Goal: Information Seeking & Learning: Check status

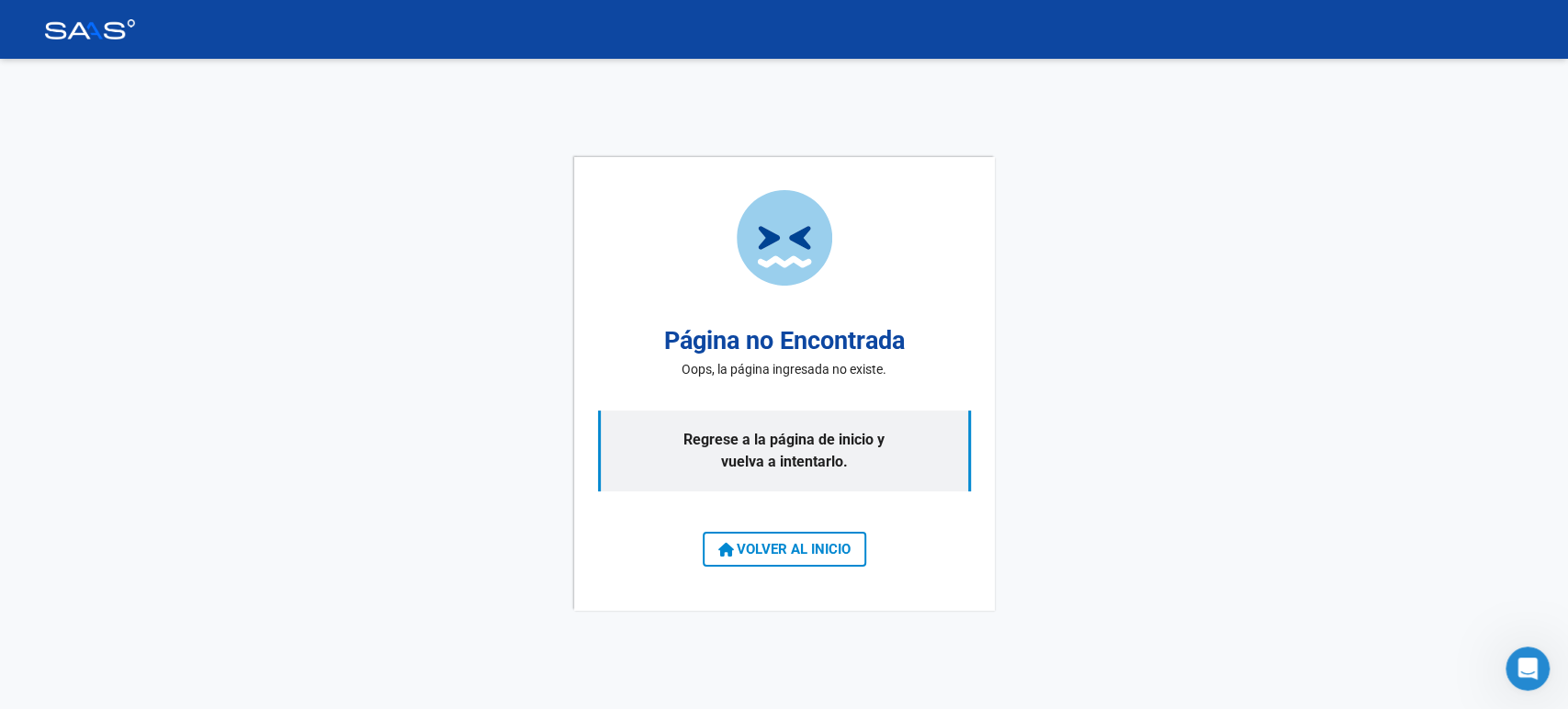
click at [823, 553] on span "VOLVER AL INICIO" at bounding box center [784, 548] width 132 height 16
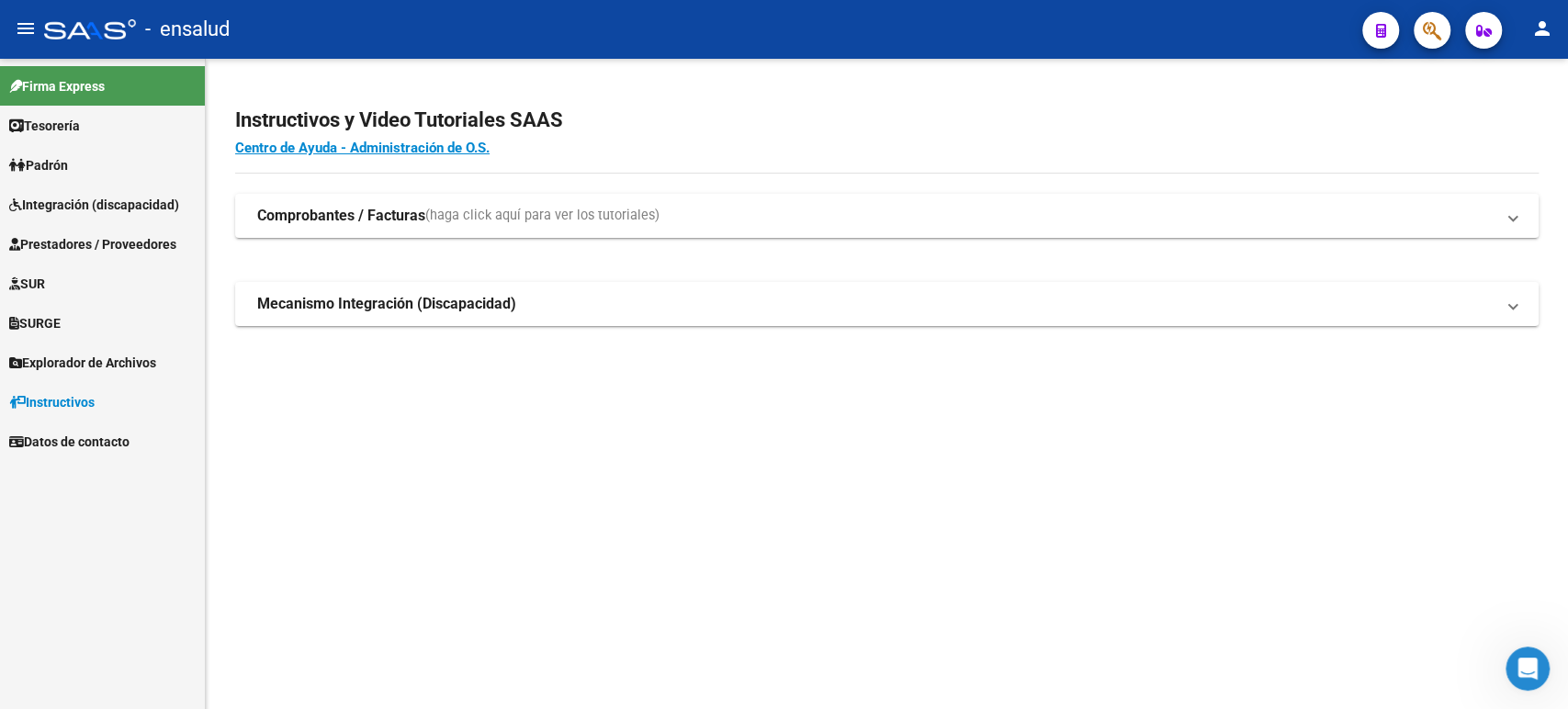
click at [111, 198] on span "Integración (discapacidad)" at bounding box center [94, 205] width 170 height 20
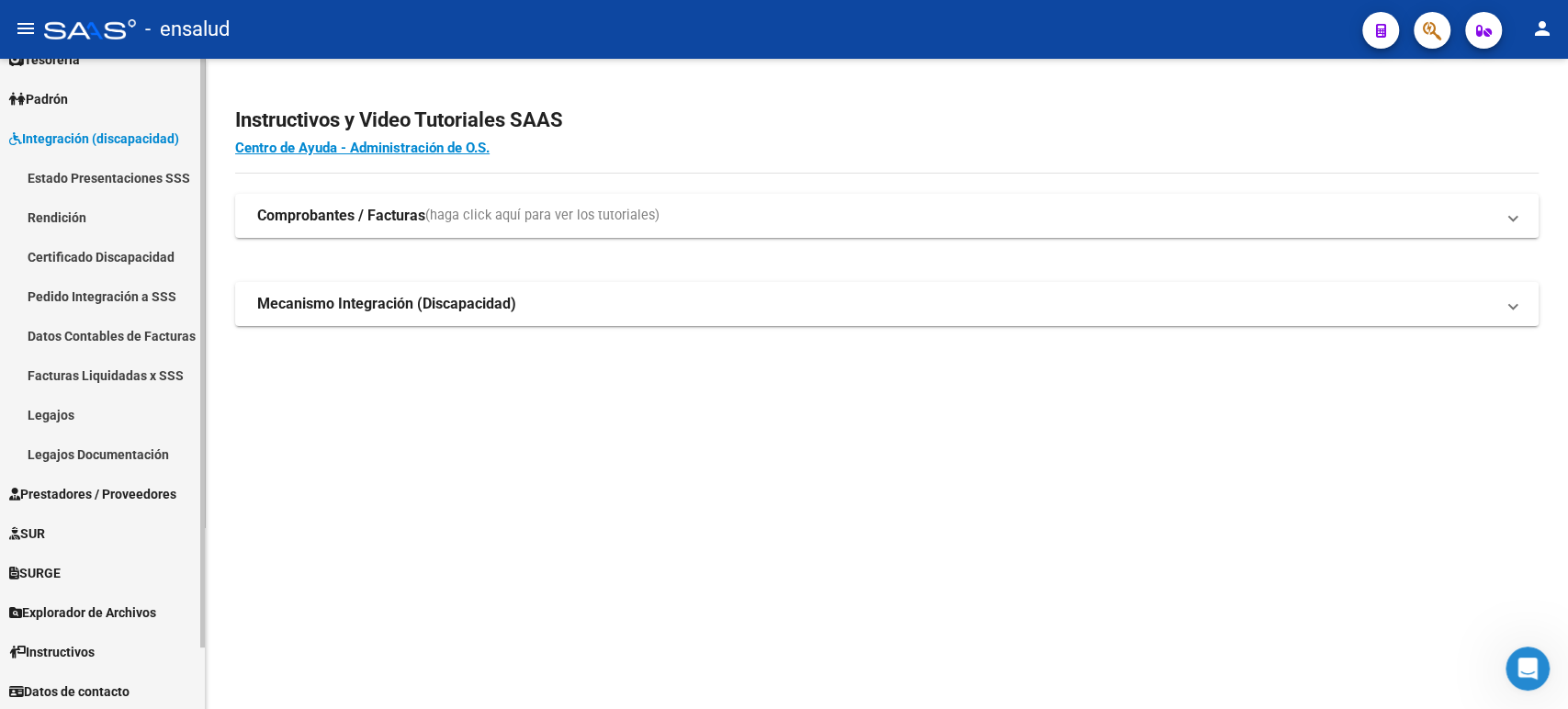
scroll to position [67, 0]
click at [119, 451] on link "Legajos Documentación" at bounding box center [102, 454] width 205 height 40
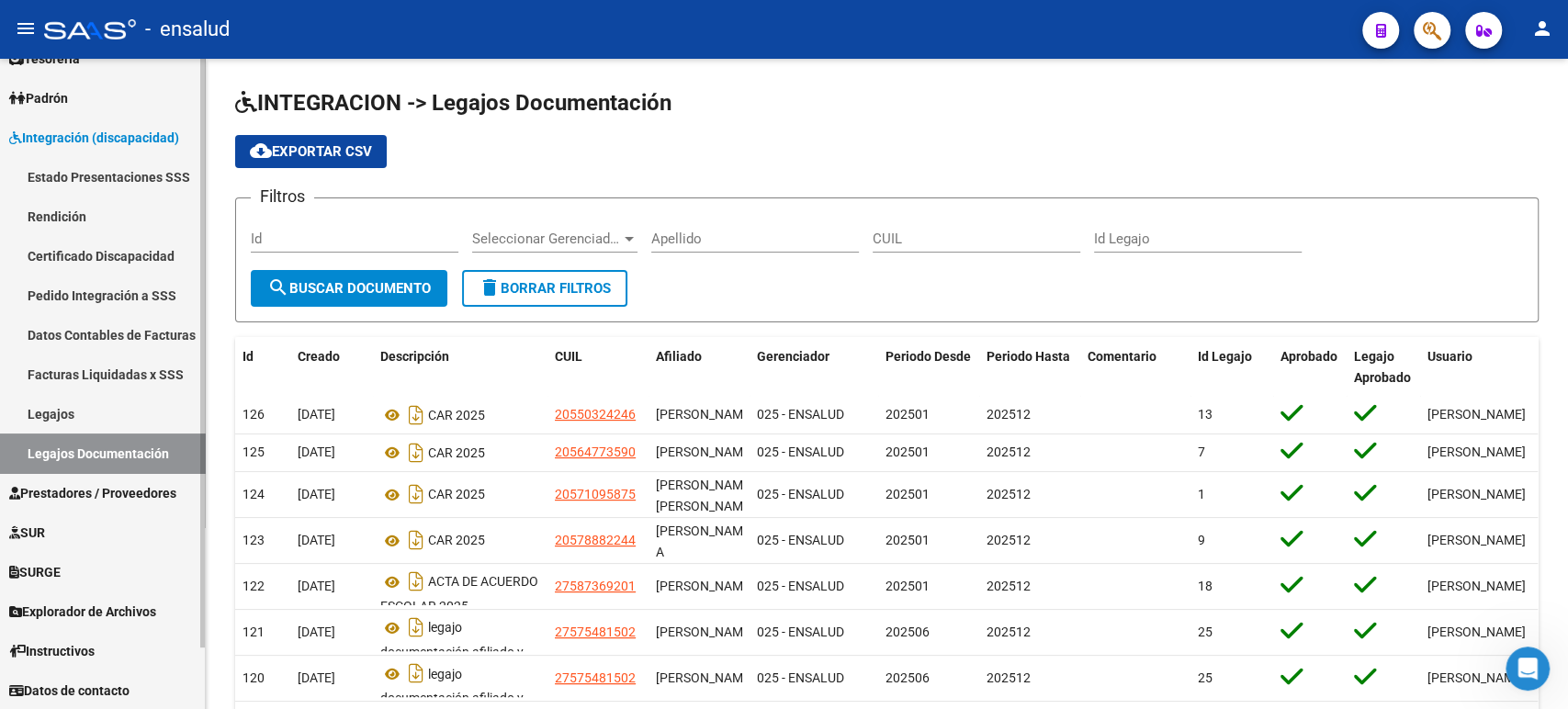
click at [117, 421] on link "Legajos" at bounding box center [102, 414] width 205 height 40
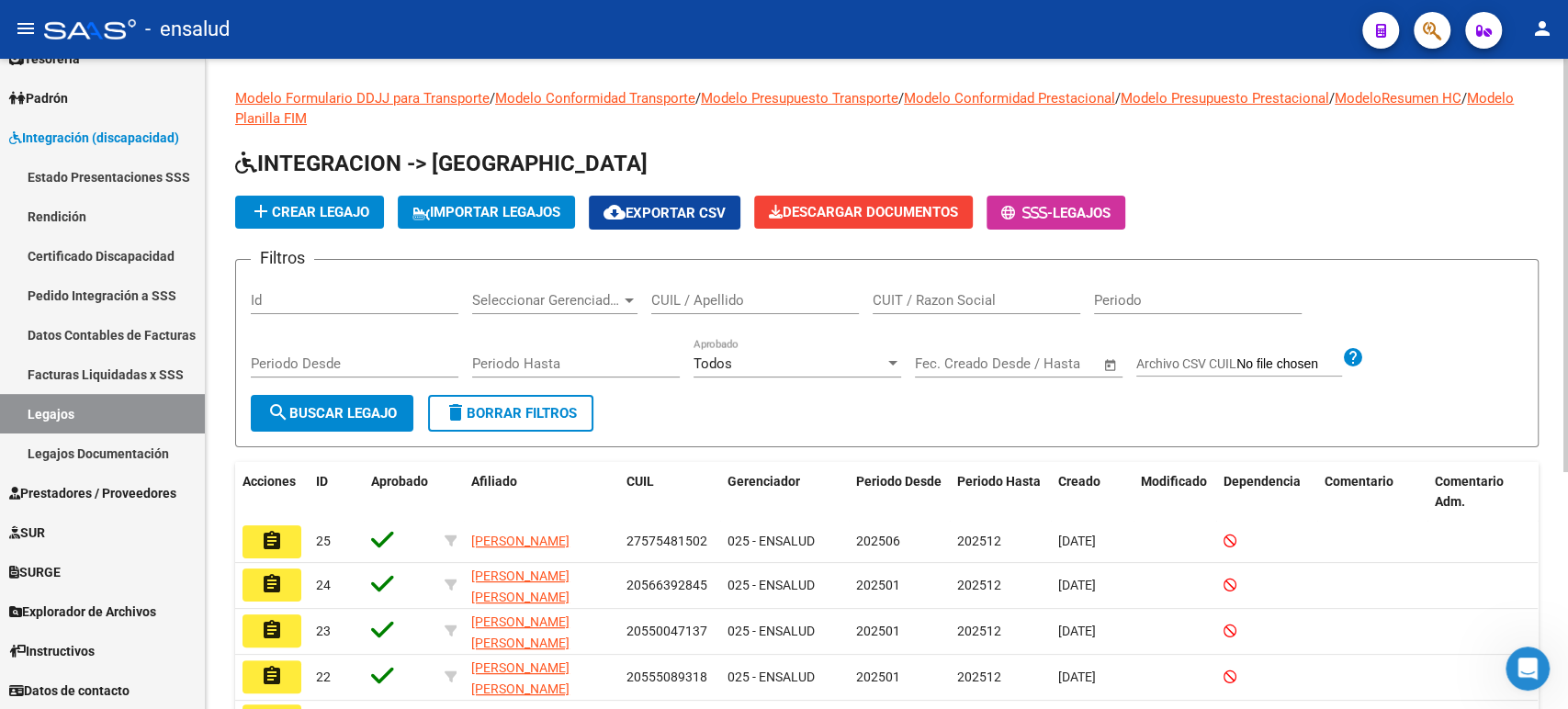
click at [1085, 205] on span "Legajos" at bounding box center [1081, 212] width 58 height 16
click at [1080, 219] on span "Legajos" at bounding box center [1081, 212] width 58 height 16
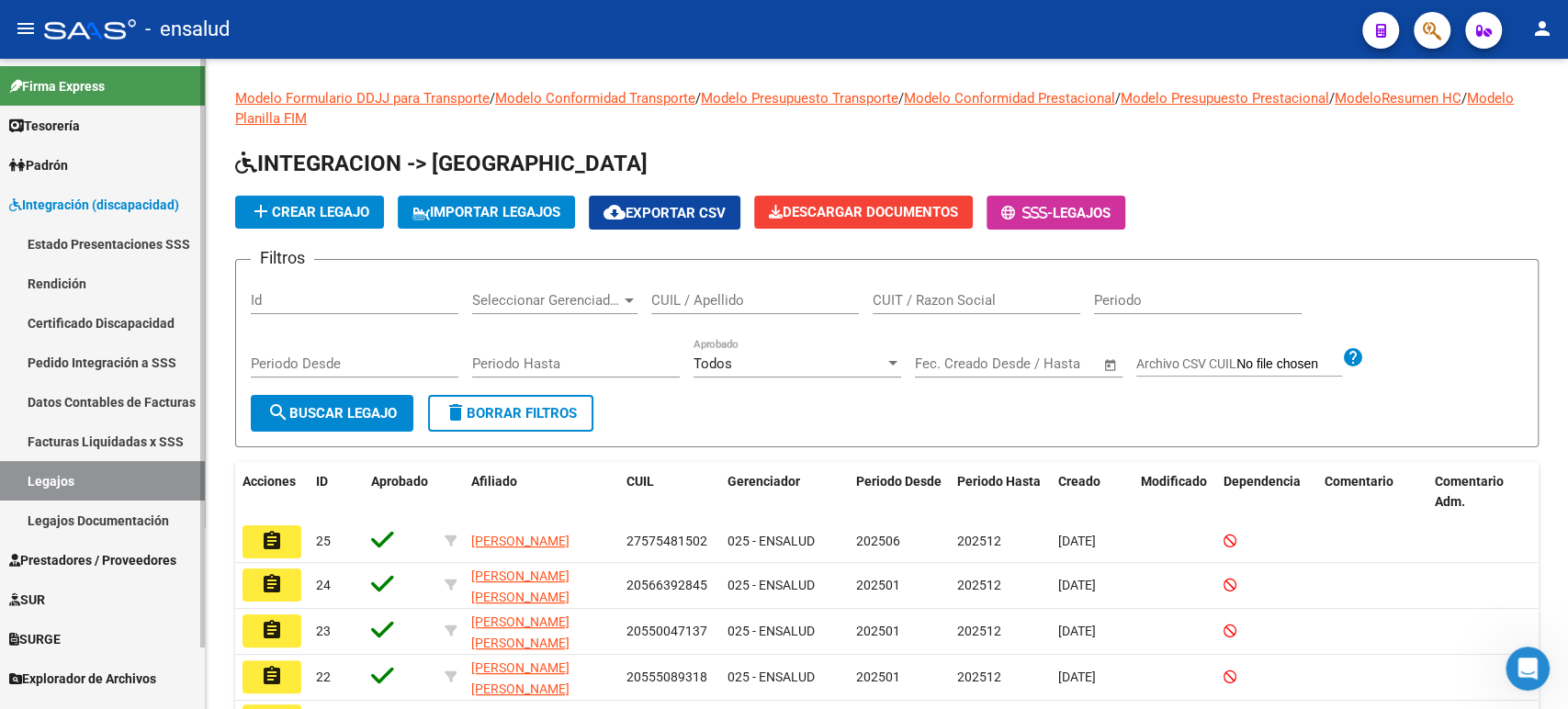
click at [89, 233] on link "Estado Presentaciones SSS" at bounding box center [102, 245] width 205 height 40
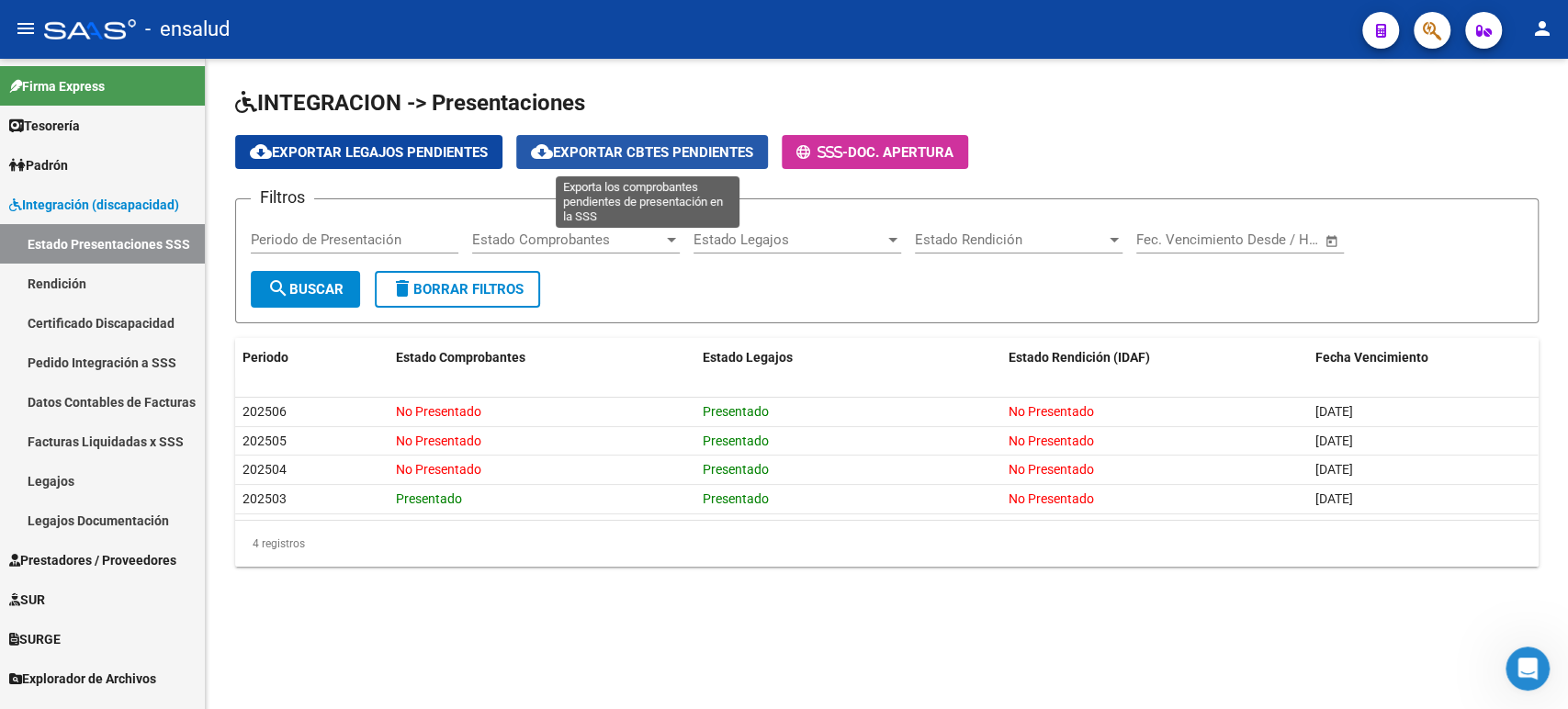
click at [683, 160] on button "cloud_download Exportar Cbtes Pendientes" at bounding box center [641, 152] width 251 height 34
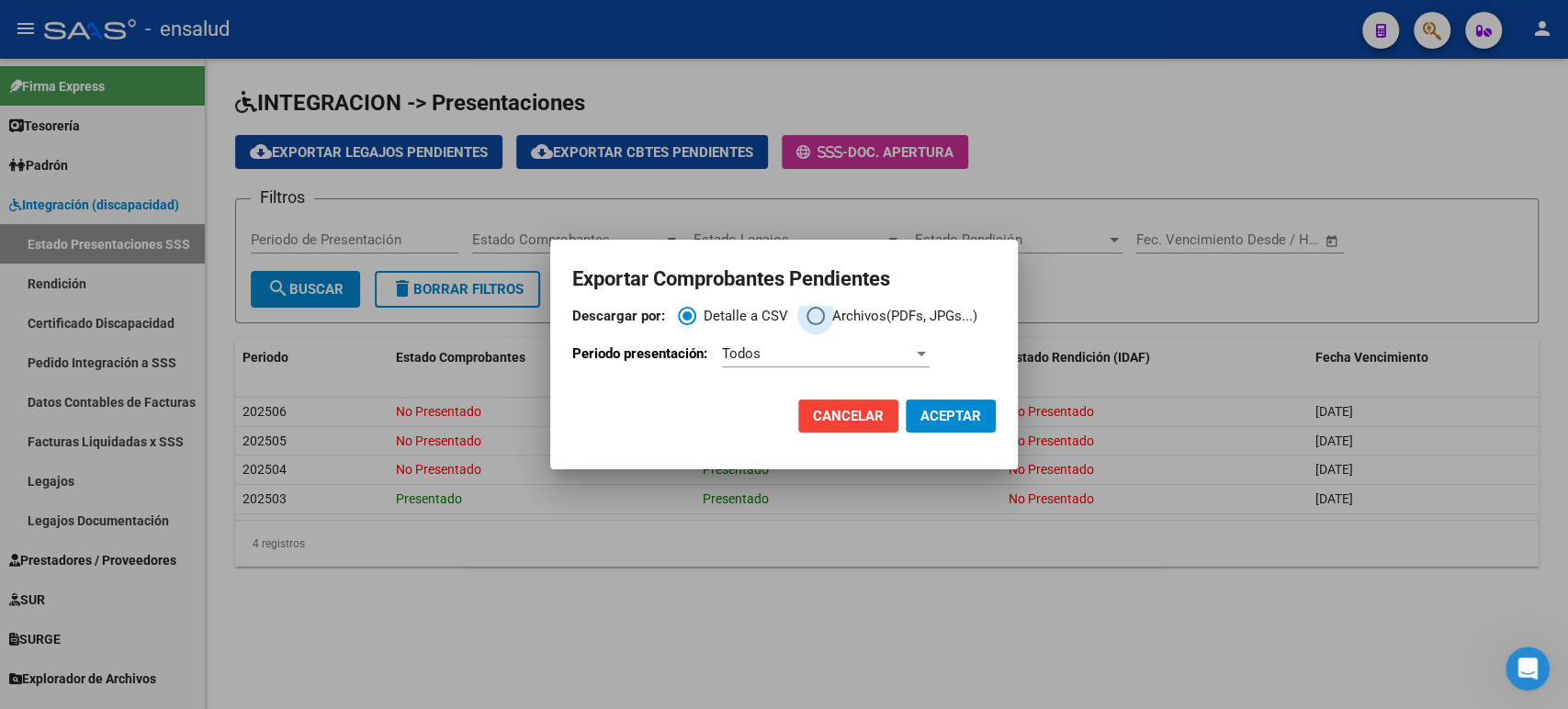
click at [818, 312] on span "Descargar por:" at bounding box center [814, 315] width 18 height 18
click at [818, 312] on input "Archivos(PDFs, JPGs...)" at bounding box center [814, 315] width 18 height 18
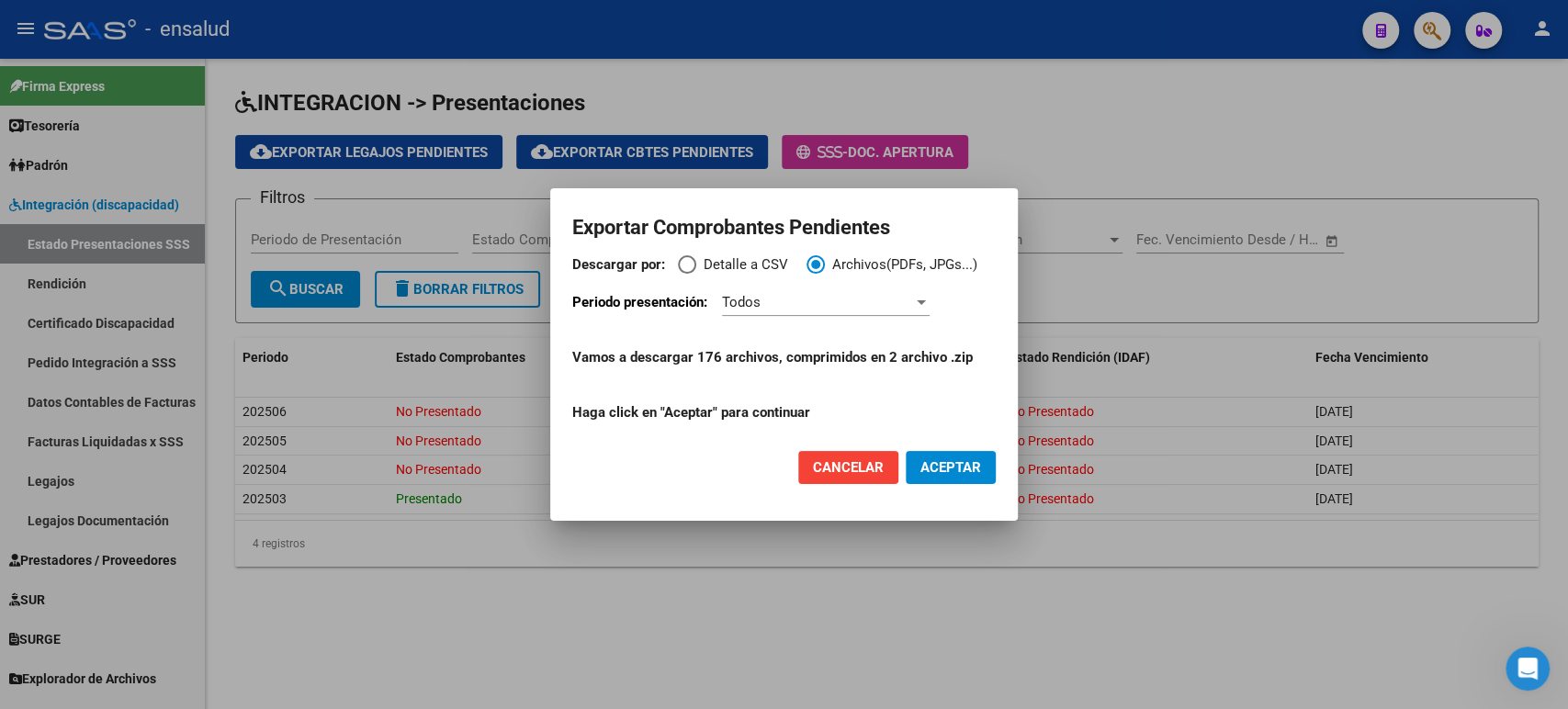
click at [801, 305] on div "Todos" at bounding box center [817, 302] width 191 height 16
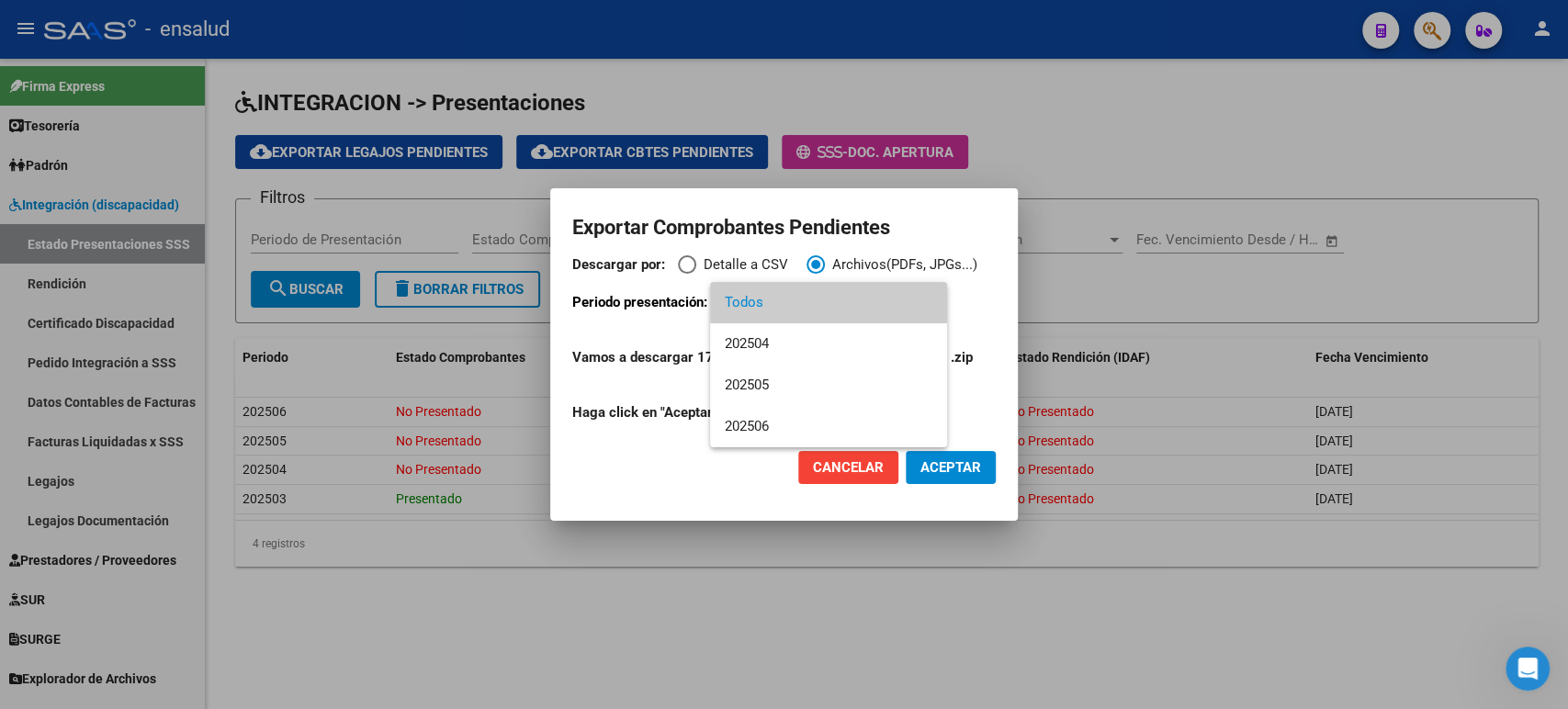
click at [669, 333] on div at bounding box center [784, 354] width 1568 height 709
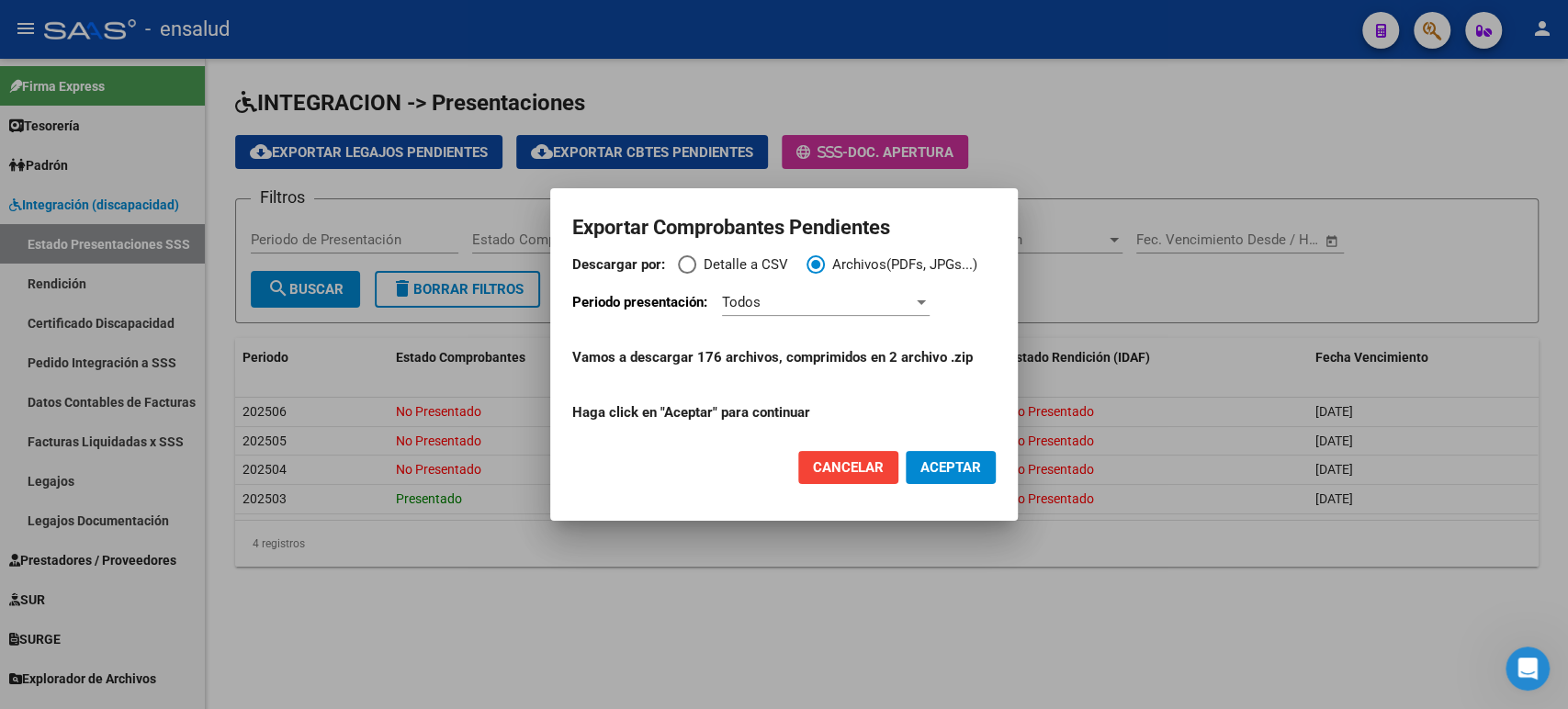
click at [865, 463] on span "Cancelar" at bounding box center [848, 467] width 70 height 16
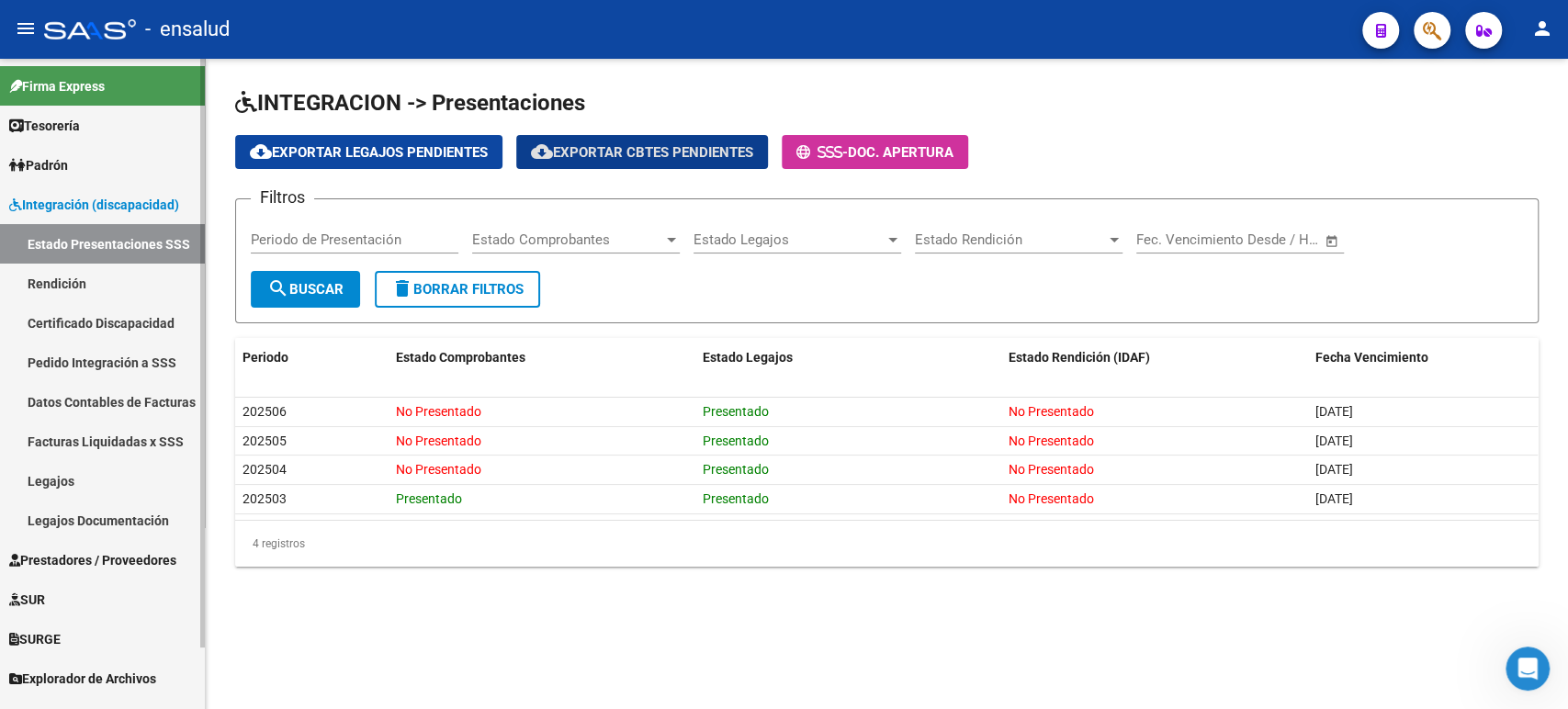
click at [78, 215] on link "Integración (discapacidad)" at bounding box center [102, 205] width 205 height 40
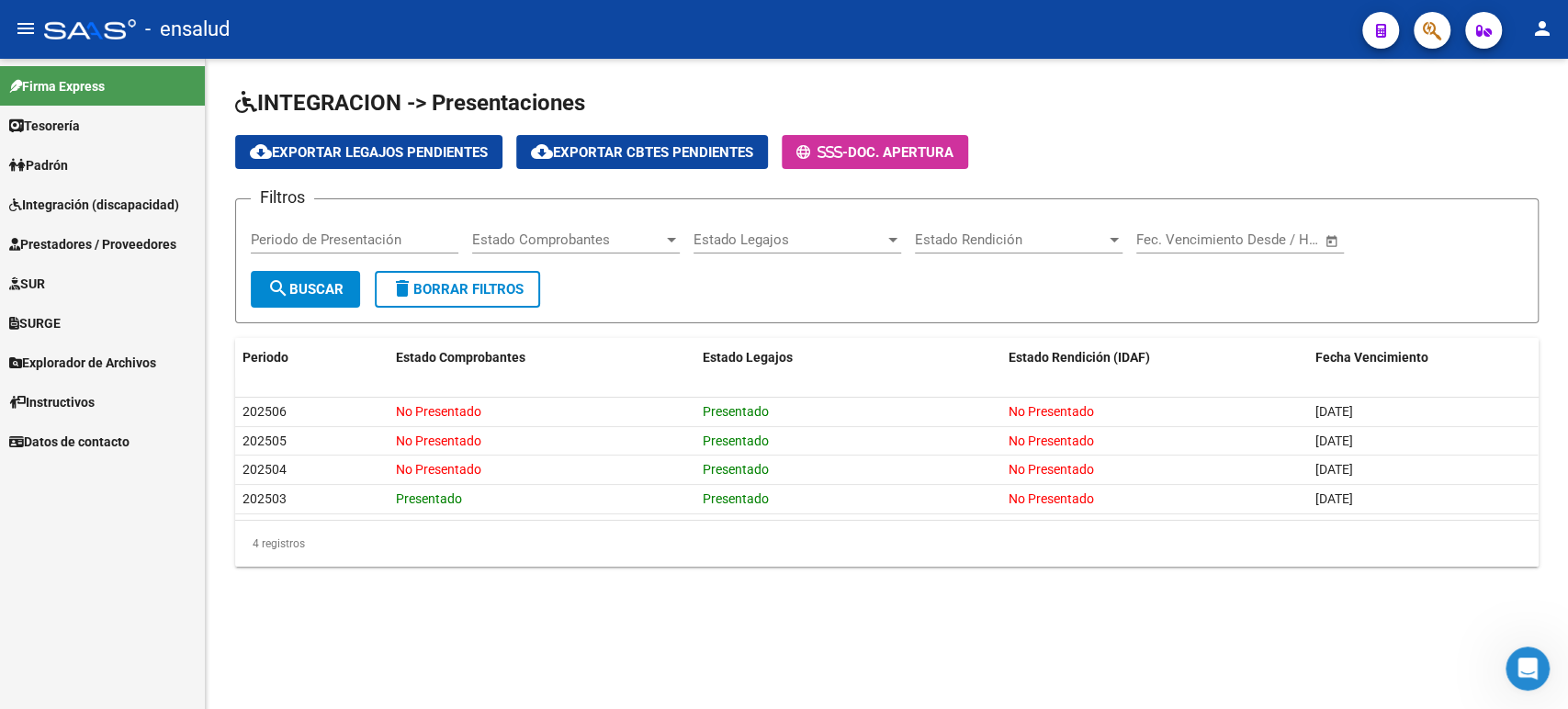
click at [78, 215] on link "Integración (discapacidad)" at bounding box center [102, 205] width 205 height 40
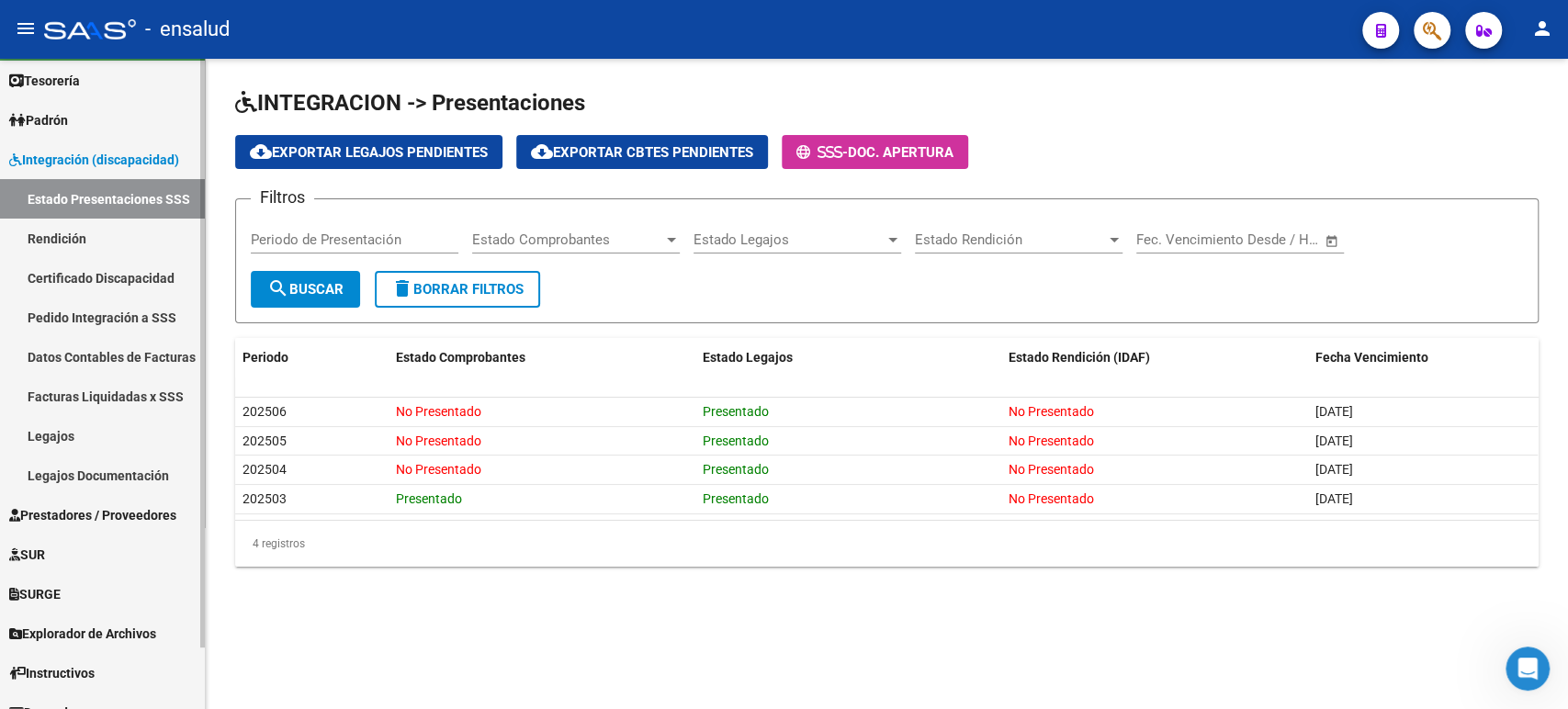
scroll to position [67, 0]
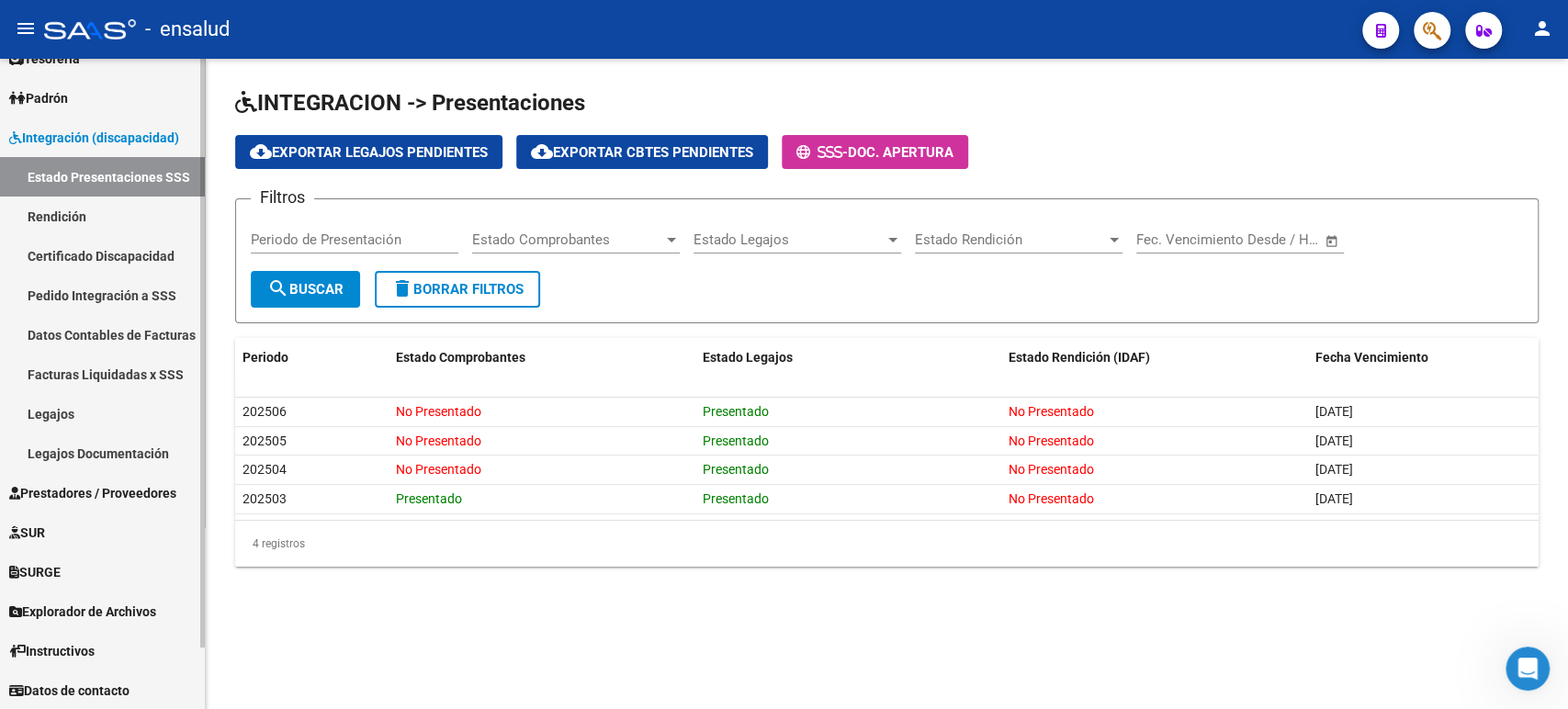
click at [87, 287] on link "Pedido Integración a SSS" at bounding box center [102, 296] width 205 height 40
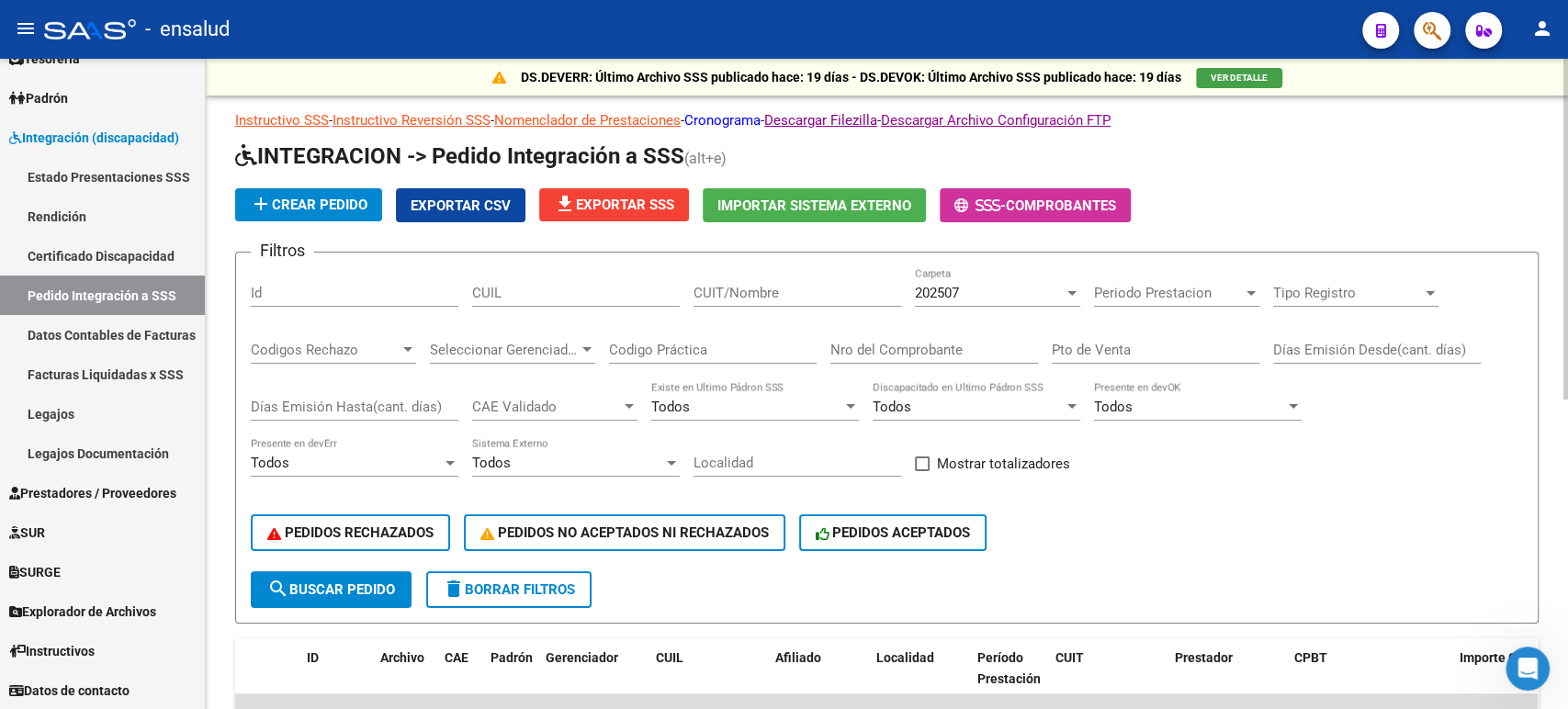
click at [745, 121] on link "Cronograma" at bounding box center [722, 120] width 76 height 16
